Goal: Task Accomplishment & Management: Use online tool/utility

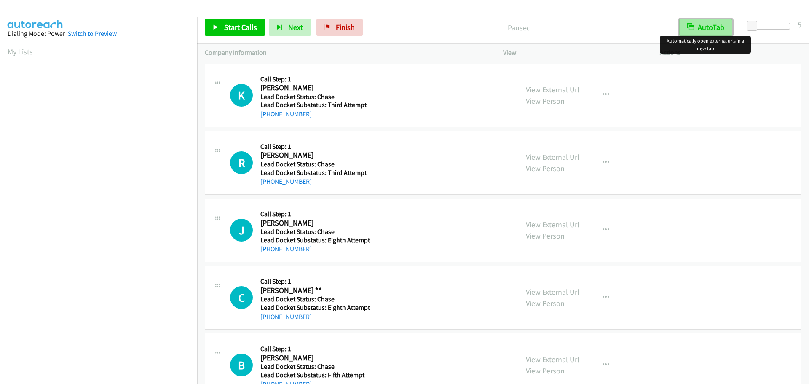
click at [701, 28] on button "AutoTab" at bounding box center [705, 27] width 53 height 17
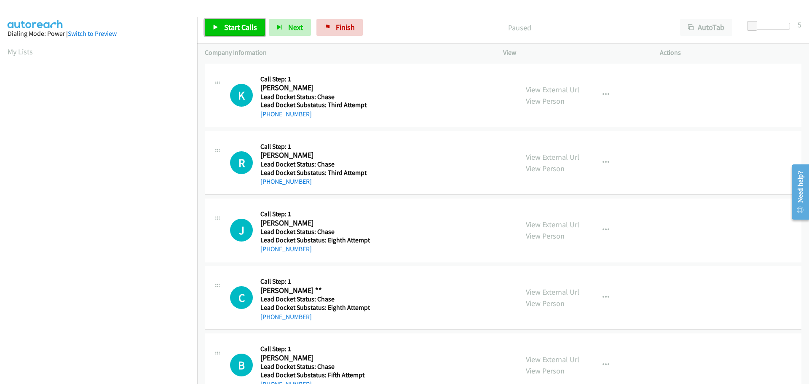
click at [237, 28] on span "Start Calls" at bounding box center [240, 27] width 33 height 10
drag, startPoint x: 316, startPoint y: 115, endPoint x: 268, endPoint y: 119, distance: 48.2
click at [268, 119] on div "+1 706-255-2093" at bounding box center [313, 114] width 107 height 10
copy link "706-255-2093"
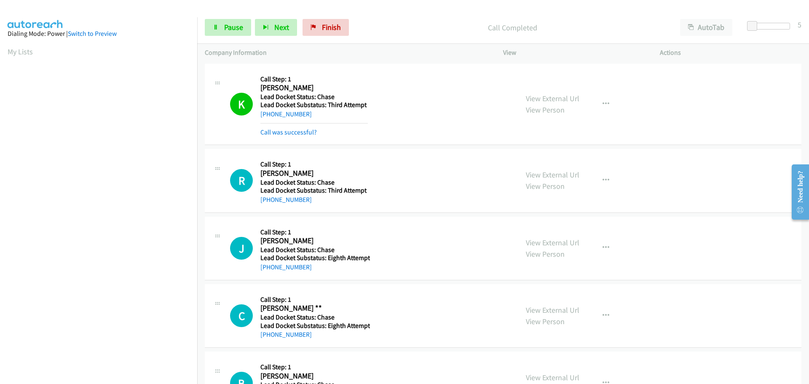
scroll to position [89, 0]
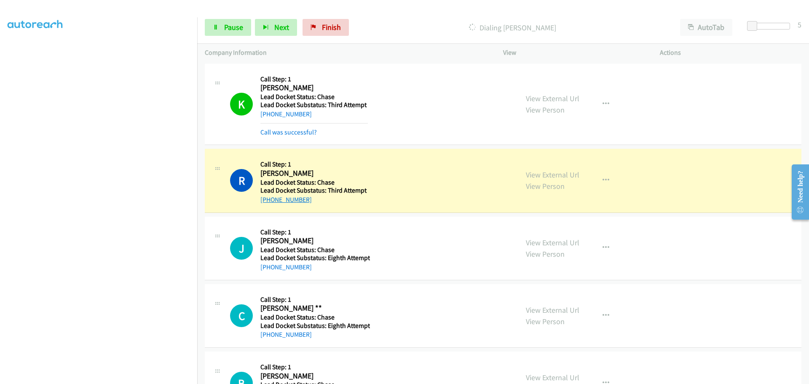
drag, startPoint x: 308, startPoint y: 203, endPoint x: 270, endPoint y: 203, distance: 38.3
click at [270, 203] on div "+1 212-433-2956" at bounding box center [313, 200] width 107 height 10
copy link "212-433-2956"
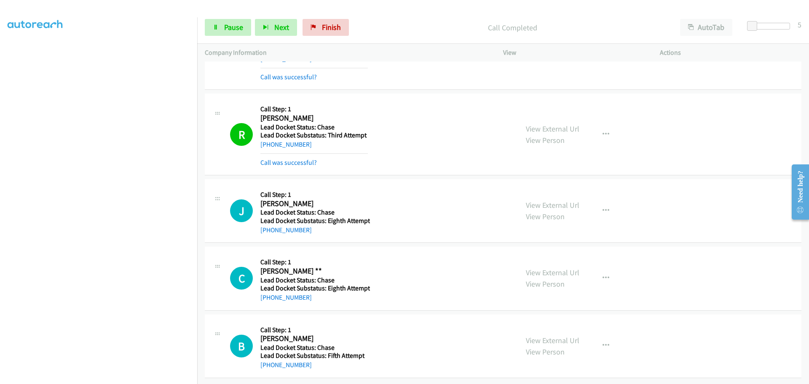
scroll to position [61, 0]
drag, startPoint x: 312, startPoint y: 227, endPoint x: 269, endPoint y: 226, distance: 43.4
click at [269, 226] on div "+1 732-977-4442" at bounding box center [314, 230] width 109 height 10
copy link "732-977-4442"
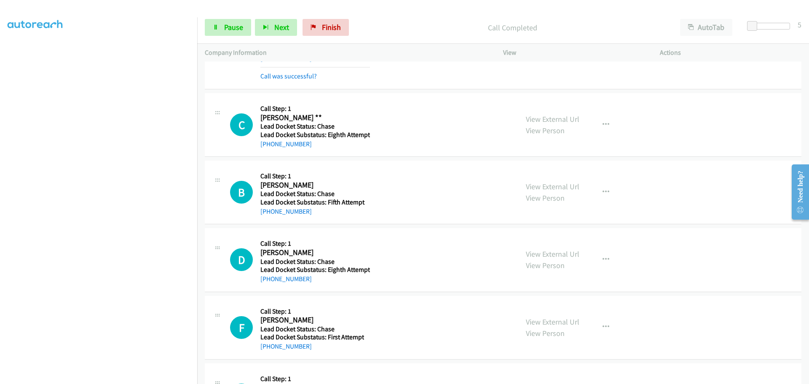
scroll to position [230, 0]
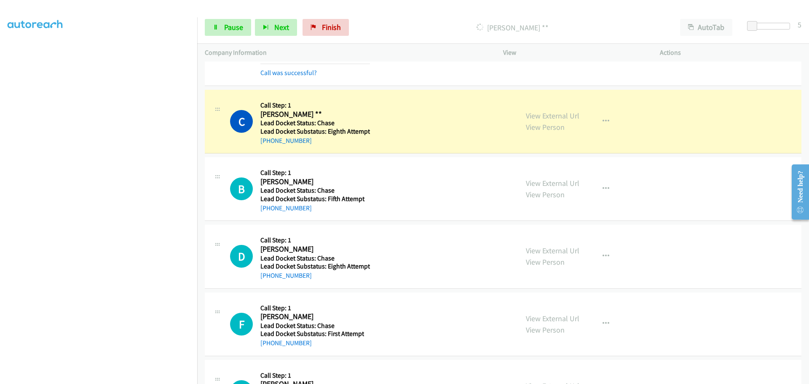
drag, startPoint x: 309, startPoint y: 143, endPoint x: 270, endPoint y: 147, distance: 39.4
click at [270, 147] on div "C Callback Scheduled Call Step: 1 Cody ** America/Los_Angeles Lead Docket Statu…" at bounding box center [503, 122] width 596 height 64
copy link "775-721-9262"
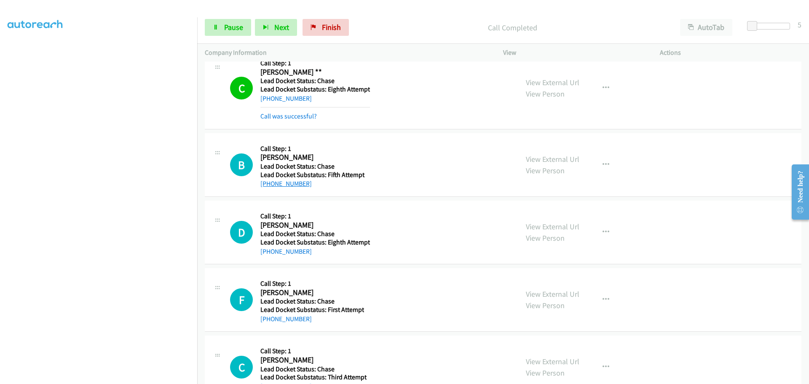
drag, startPoint x: 307, startPoint y: 169, endPoint x: 268, endPoint y: 184, distance: 41.3
click at [268, 184] on div "+1 702-806-7750" at bounding box center [313, 184] width 107 height 10
copy link "702-806-7750"
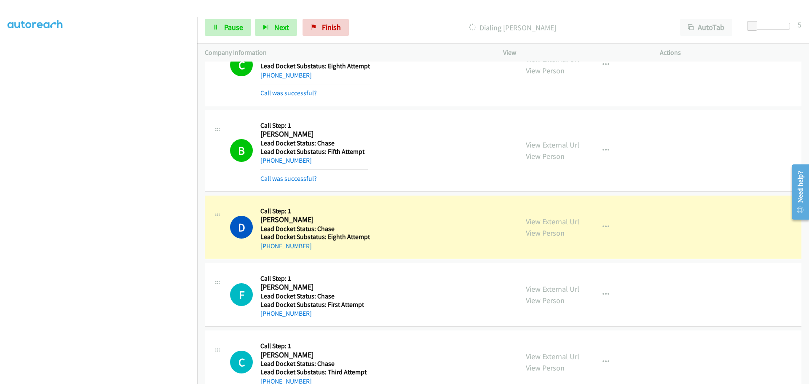
scroll to position [318, 0]
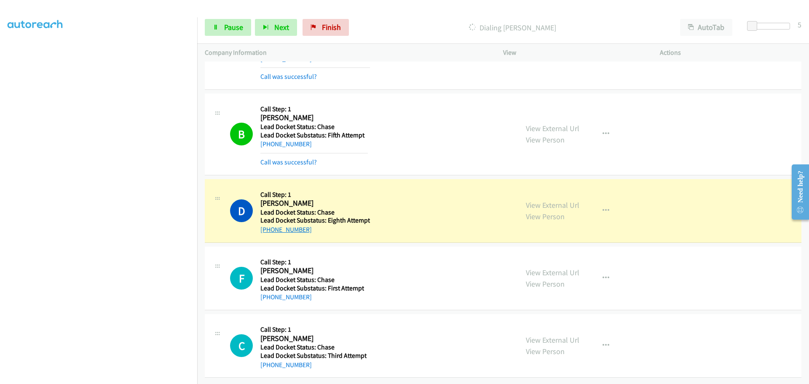
drag, startPoint x: 309, startPoint y: 228, endPoint x: 269, endPoint y: 227, distance: 39.6
click at [269, 227] on div "D Callback Scheduled Call Step: 1 David Mckinzie America/New_York Lead Docket S…" at bounding box center [503, 211] width 596 height 64
copy link "850-960-7056"
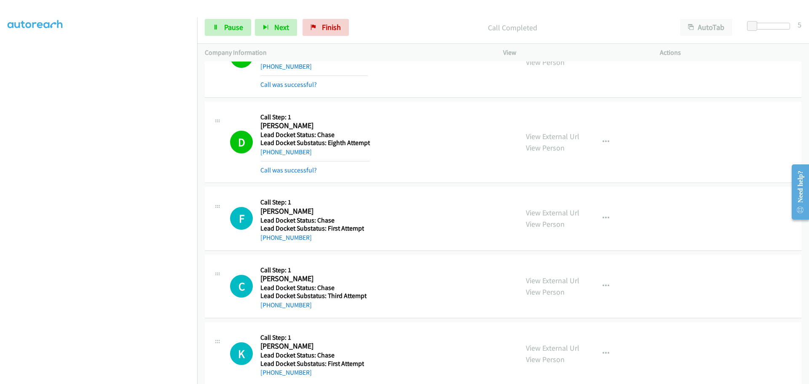
scroll to position [444, 0]
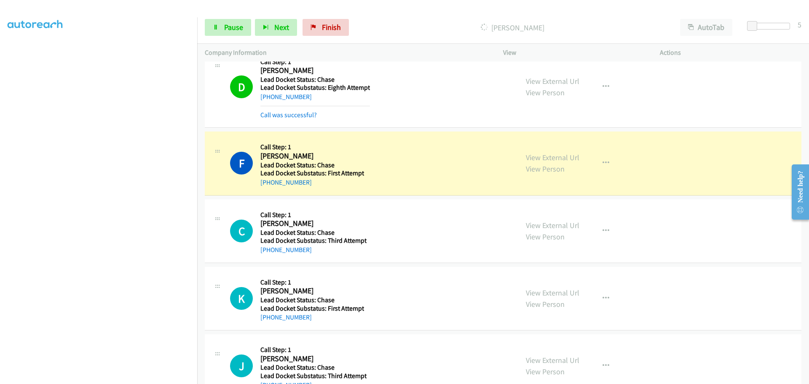
drag, startPoint x: 316, startPoint y: 185, endPoint x: 269, endPoint y: 187, distance: 47.2
click at [269, 187] on div "F Callback Scheduled Call Step: 1 Frankey Beasley Beasley America/Chicago Lead …" at bounding box center [503, 163] width 596 height 64
copy link "504-202-1109"
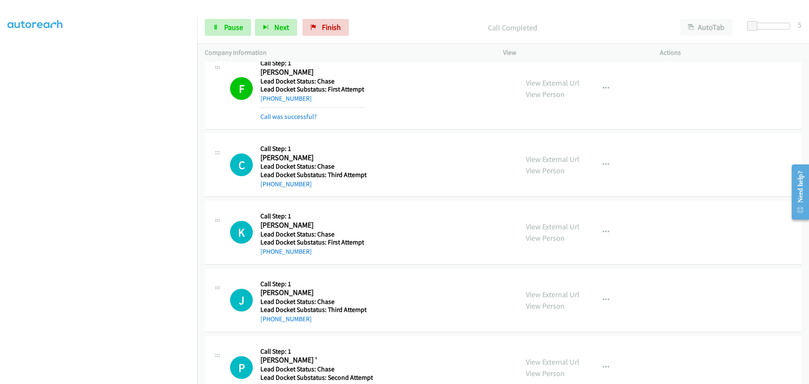
scroll to position [529, 0]
drag, startPoint x: 314, startPoint y: 184, endPoint x: 268, endPoint y: 187, distance: 45.6
click at [268, 187] on div "+1 872-300-5703" at bounding box center [313, 184] width 106 height 10
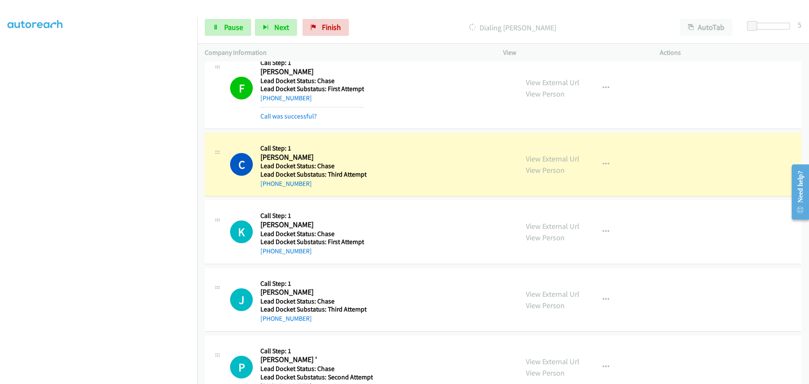
copy link "872-300-5703"
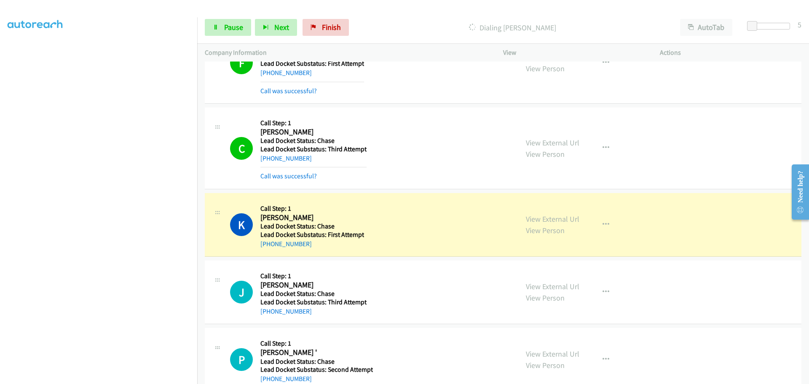
scroll to position [574, 0]
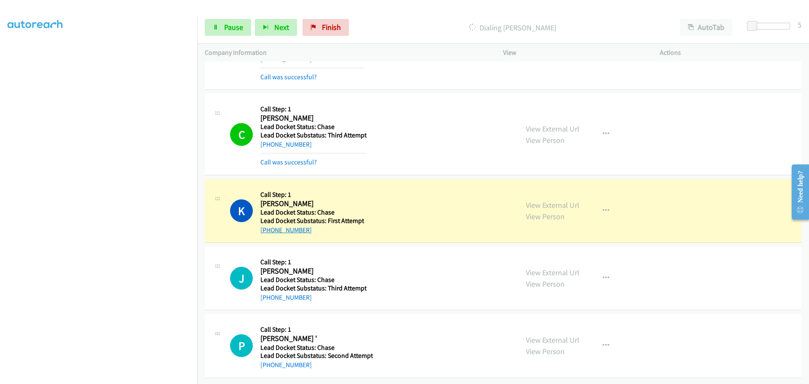
drag, startPoint x: 318, startPoint y: 225, endPoint x: 267, endPoint y: 220, distance: 51.2
click at [267, 225] on div "+1 479-217-2298" at bounding box center [312, 230] width 104 height 10
copy link "479-217-2298"
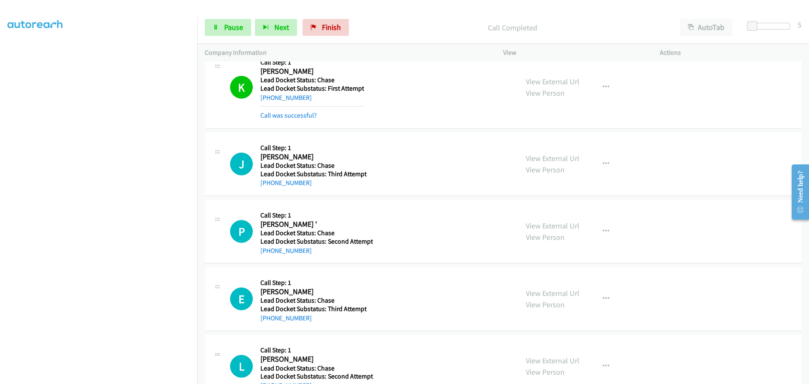
scroll to position [700, 0]
drag, startPoint x: 307, startPoint y: 182, endPoint x: 267, endPoint y: 184, distance: 39.2
click at [267, 184] on div "+1 720-628-4352" at bounding box center [313, 182] width 106 height 10
copy link "720-628-4352"
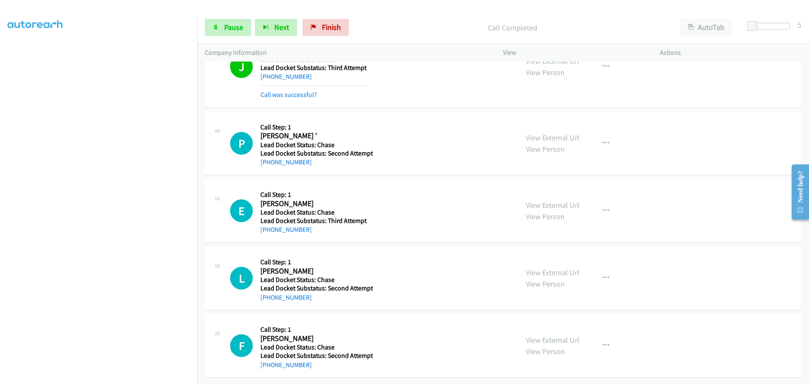
scroll to position [812, 0]
drag, startPoint x: 312, startPoint y: 160, endPoint x: 268, endPoint y: 160, distance: 43.8
click at [268, 160] on div "+1 727-377-9326" at bounding box center [316, 162] width 112 height 10
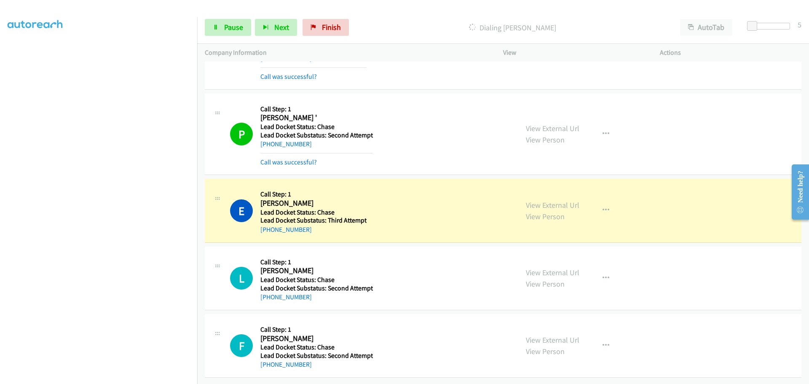
scroll to position [830, 0]
drag, startPoint x: 316, startPoint y: 225, endPoint x: 268, endPoint y: 228, distance: 48.5
click at [268, 228] on div "+1 832-620-2705" at bounding box center [313, 229] width 106 height 10
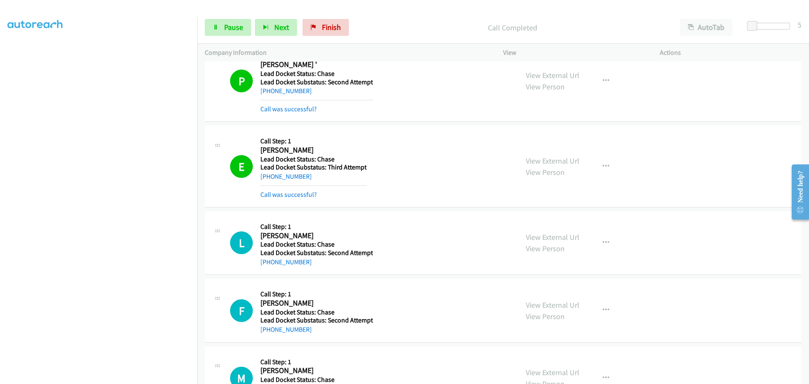
scroll to position [957, 0]
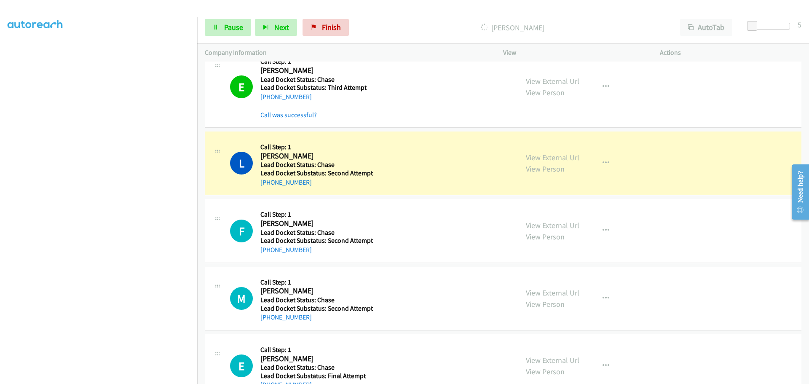
drag, startPoint x: 315, startPoint y: 186, endPoint x: 269, endPoint y: 186, distance: 45.5
click at [269, 186] on div "+1 423-813-2352" at bounding box center [316, 182] width 112 height 10
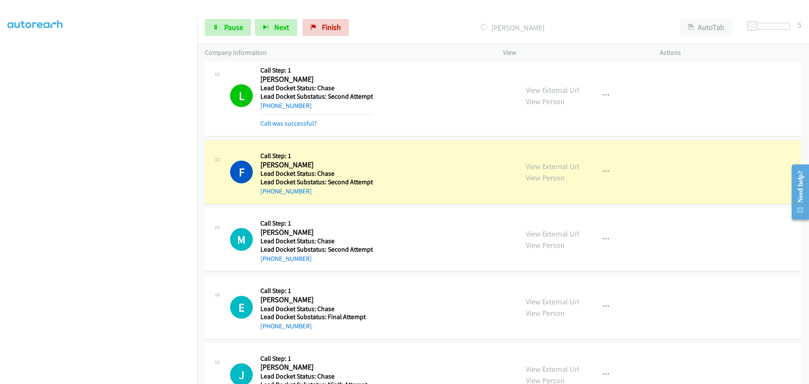
scroll to position [1041, 0]
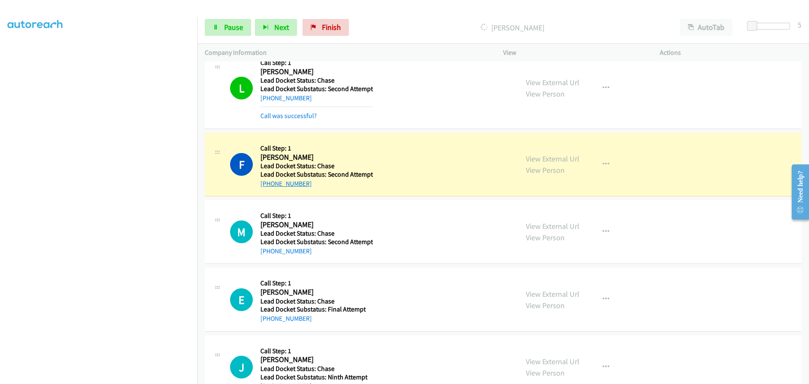
drag, startPoint x: 308, startPoint y: 185, endPoint x: 269, endPoint y: 187, distance: 39.2
click at [269, 187] on div "+1 214-516-5820" at bounding box center [316, 184] width 112 height 10
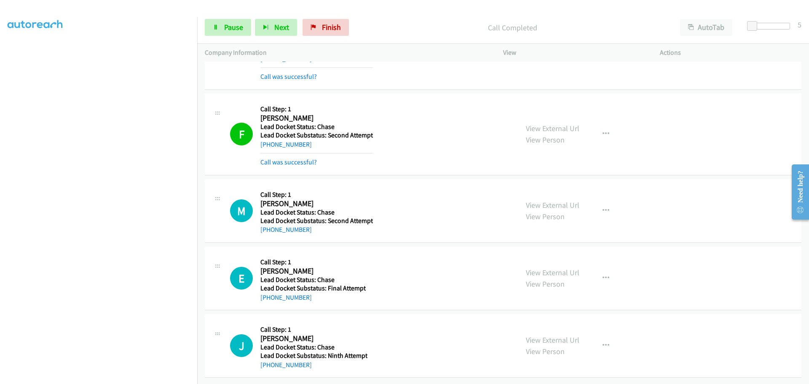
scroll to position [1087, 0]
drag, startPoint x: 310, startPoint y: 224, endPoint x: 269, endPoint y: 228, distance: 41.0
click at [269, 228] on div "+1 507-520-3317" at bounding box center [316, 229] width 112 height 10
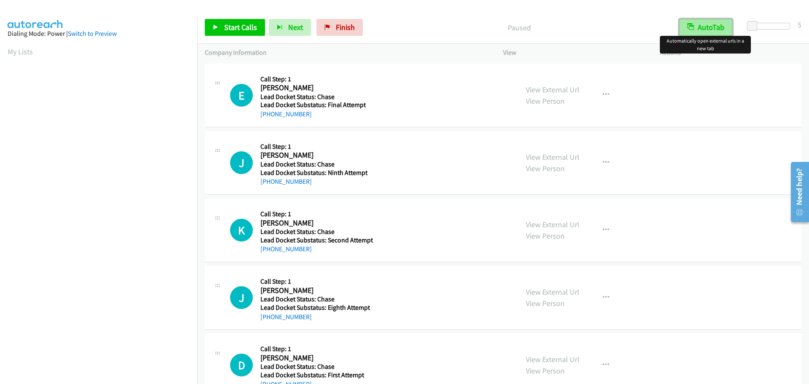
click at [719, 31] on button "AutoTab" at bounding box center [705, 27] width 53 height 17
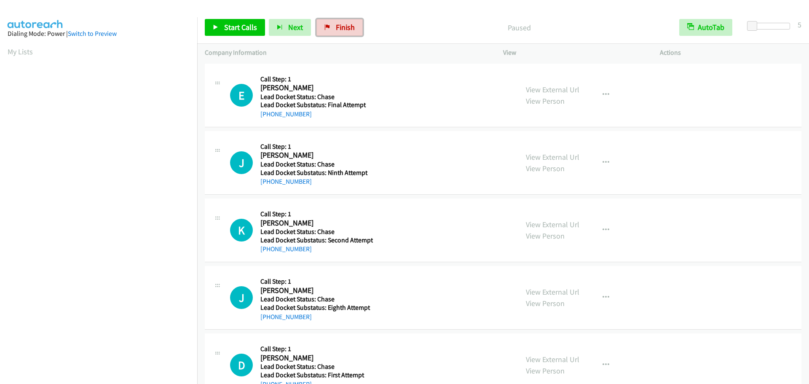
click at [342, 28] on span "Finish" at bounding box center [345, 27] width 19 height 10
click at [715, 20] on button "AutoTab" at bounding box center [705, 27] width 53 height 17
click at [228, 31] on span "Start Calls" at bounding box center [240, 27] width 33 height 10
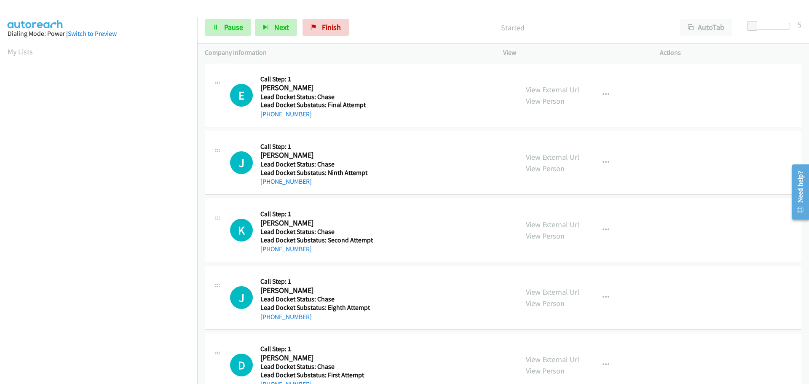
drag, startPoint x: 308, startPoint y: 115, endPoint x: 269, endPoint y: 115, distance: 39.6
click at [269, 115] on div "[PHONE_NUMBER]" at bounding box center [315, 114] width 110 height 10
copy link "[PHONE_NUMBER]"
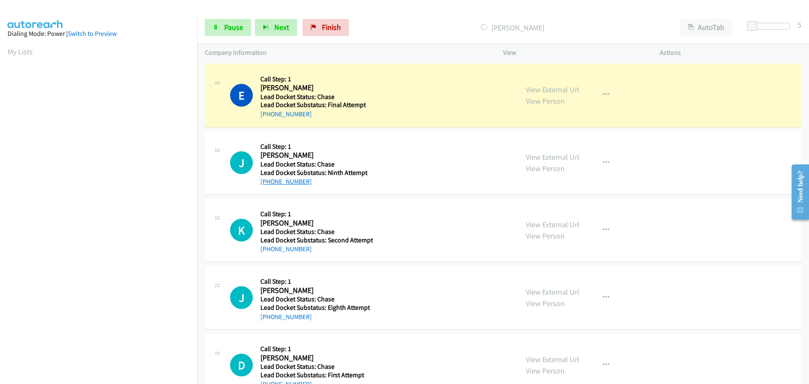
drag, startPoint x: 312, startPoint y: 187, endPoint x: 267, endPoint y: 183, distance: 45.2
click at [267, 183] on div "J Callback Scheduled Call Step: 1 [PERSON_NAME] [GEOGRAPHIC_DATA]/[GEOGRAPHIC_D…" at bounding box center [503, 163] width 596 height 64
copy link "[PHONE_NUMBER]"
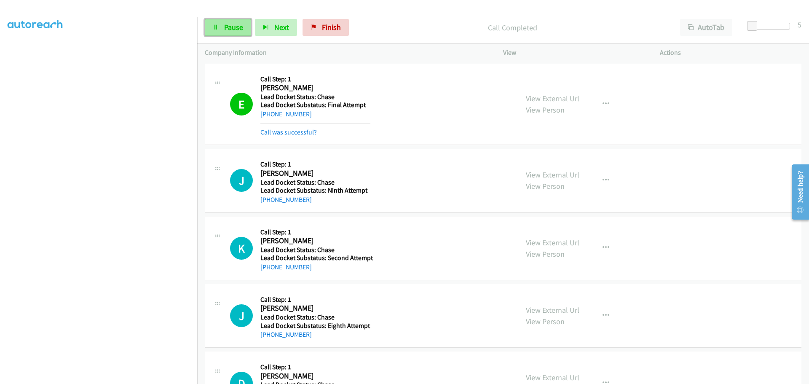
click at [231, 28] on span "Pause" at bounding box center [233, 27] width 19 height 10
